Goal: Navigation & Orientation: Find specific page/section

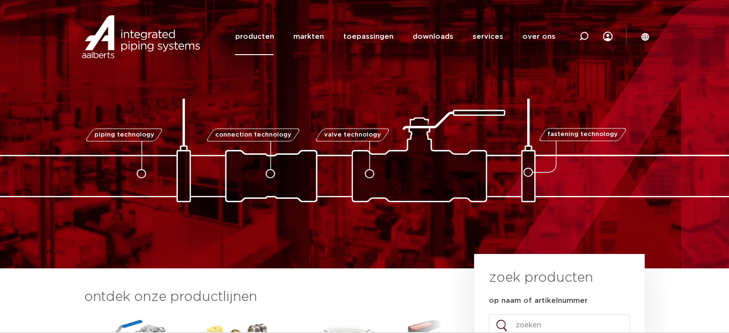
click at [252, 28] on link "producten" at bounding box center [254, 36] width 39 height 37
click at [253, 33] on link "producten" at bounding box center [254, 36] width 39 height 37
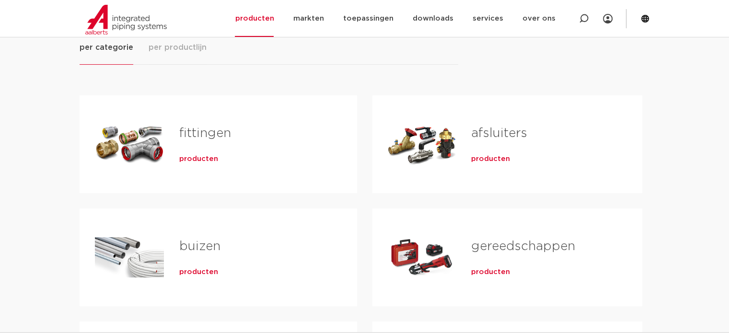
click at [179, 140] on h2 "fittingen" at bounding box center [252, 136] width 147 height 22
click at [195, 158] on span "producten" at bounding box center [198, 159] width 39 height 10
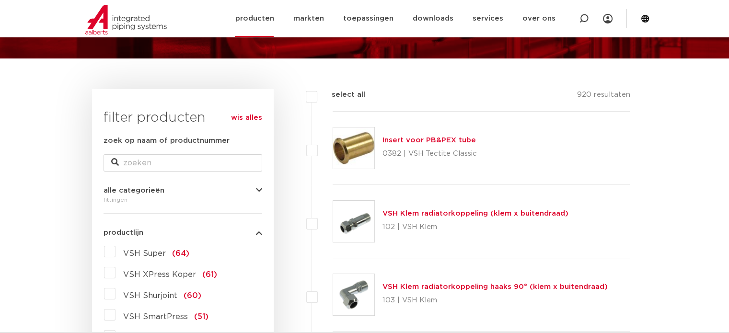
click at [117, 24] on img at bounding box center [126, 20] width 82 height 30
